Goal: Transaction & Acquisition: Purchase product/service

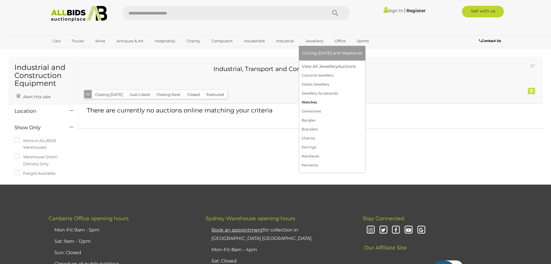
click at [308, 101] on link "Watches" at bounding box center [332, 102] width 61 height 9
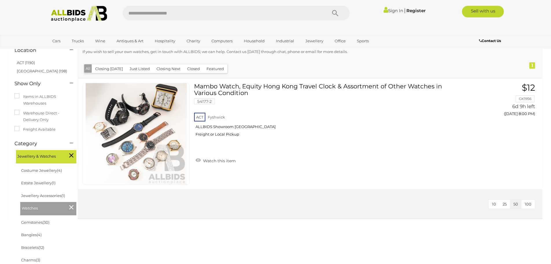
scroll to position [58, 0]
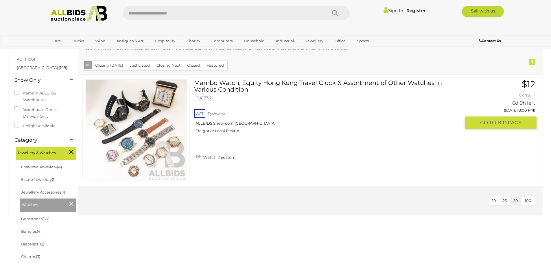
click at [160, 118] on link at bounding box center [135, 130] width 107 height 102
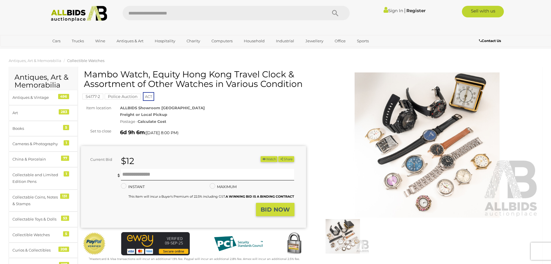
click at [434, 144] on img at bounding box center [427, 144] width 225 height 145
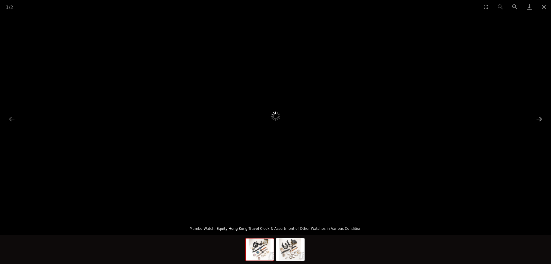
click at [537, 119] on button "Next slide" at bounding box center [539, 118] width 12 height 11
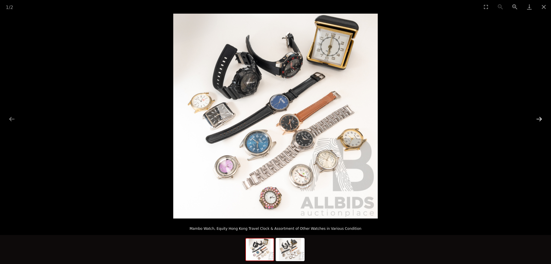
click at [537, 119] on button "Next slide" at bounding box center [539, 118] width 12 height 11
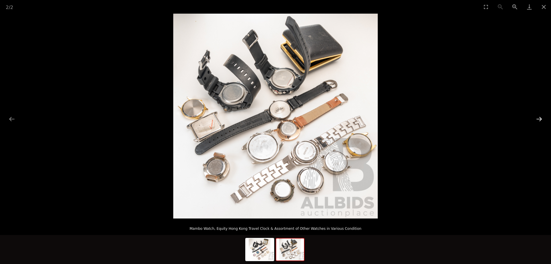
click at [537, 119] on button "Next slide" at bounding box center [539, 118] width 12 height 11
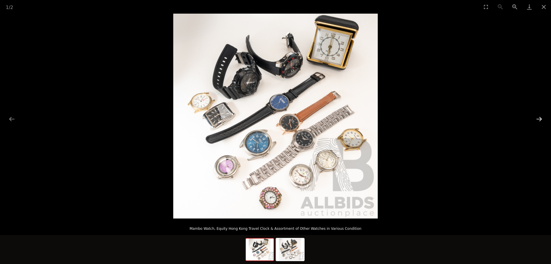
click at [537, 119] on button "Next slide" at bounding box center [539, 118] width 12 height 11
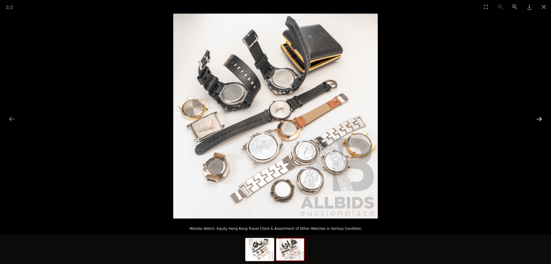
click at [537, 119] on button "Next slide" at bounding box center [539, 118] width 12 height 11
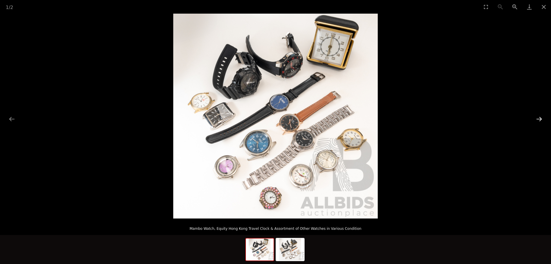
click at [537, 119] on button "Next slide" at bounding box center [539, 118] width 12 height 11
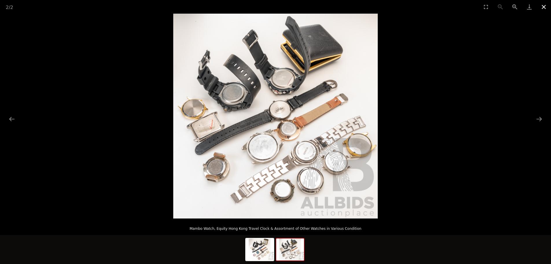
click at [546, 8] on button "Close gallery" at bounding box center [544, 7] width 14 height 14
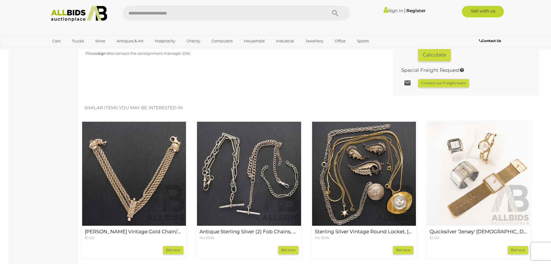
scroll to position [405, 0]
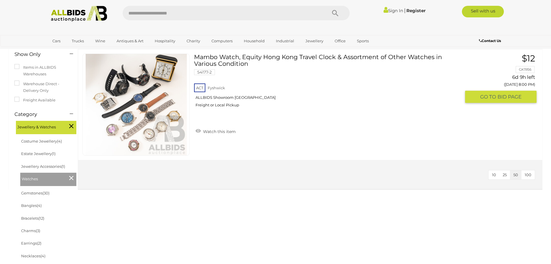
scroll to position [73, 0]
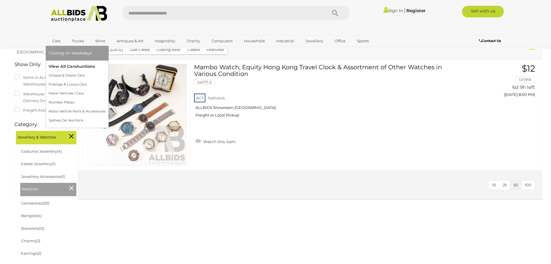
click at [61, 66] on link "View All Cars Auctions" at bounding box center [77, 66] width 57 height 9
